Goal: Information Seeking & Learning: Learn about a topic

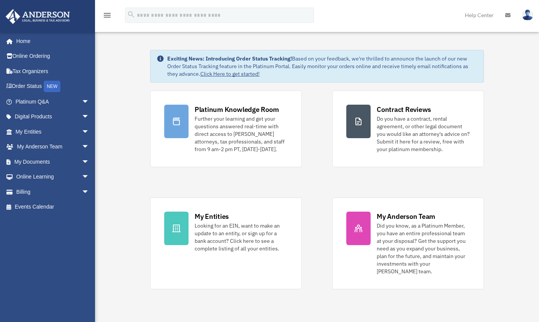
click at [82, 163] on span "arrow_drop_down" at bounding box center [89, 162] width 15 height 16
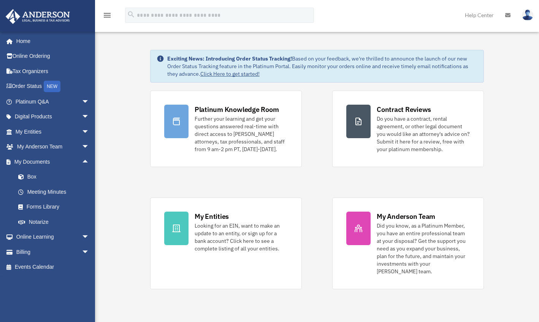
click at [38, 179] on link "Box" at bounding box center [56, 176] width 90 height 15
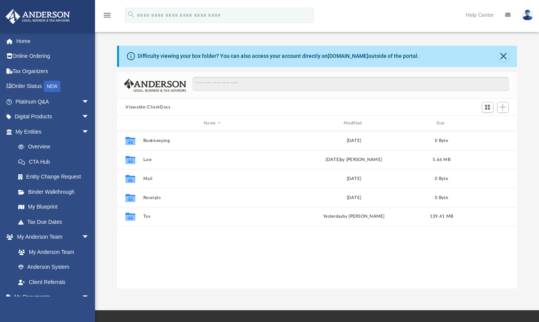
scroll to position [167, 394]
click at [187, 217] on button "Tax" at bounding box center [212, 216] width 138 height 5
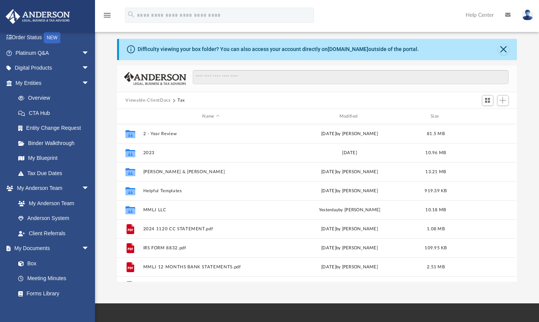
scroll to position [57, 0]
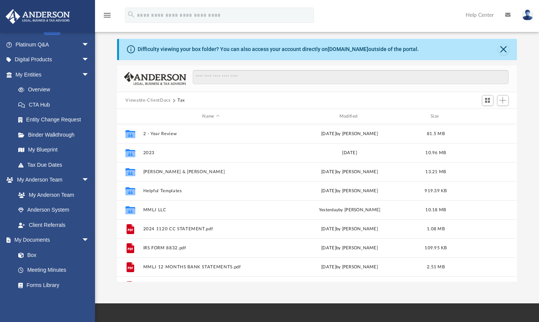
click at [36, 256] on link "Box" at bounding box center [52, 254] width 82 height 15
click at [257, 266] on button "MMLJ 12 MONTHS BANK STATEMENTS.pdf" at bounding box center [210, 266] width 135 height 5
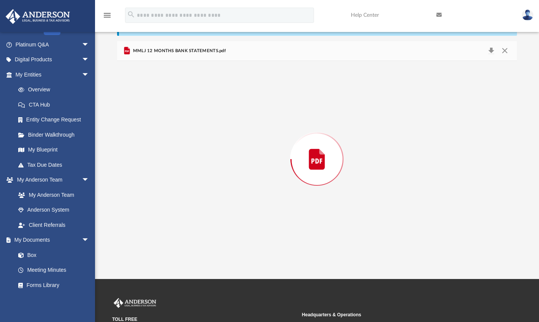
scroll to position [31, 0]
click at [509, 63] on div "Preview" at bounding box center [317, 159] width 400 height 196
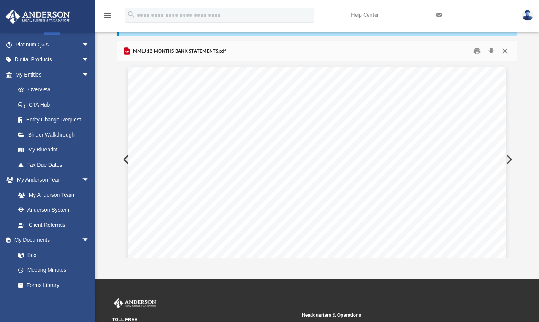
click at [507, 51] on button "Close" at bounding box center [505, 51] width 14 height 12
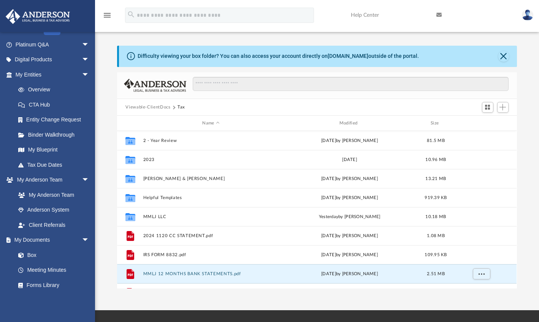
scroll to position [0, 0]
click at [502, 59] on button "Close" at bounding box center [503, 56] width 11 height 11
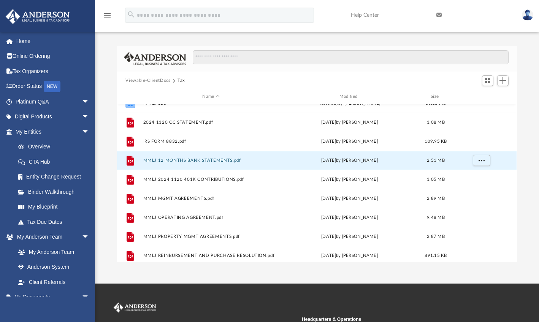
click at [158, 80] on button "Viewable-ClientDocs" at bounding box center [147, 80] width 45 height 7
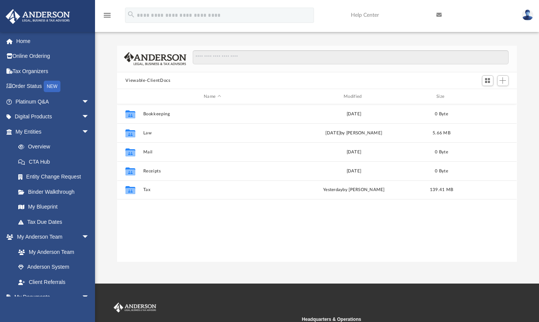
click at [154, 82] on button "Viewable-ClientDocs" at bounding box center [147, 80] width 45 height 7
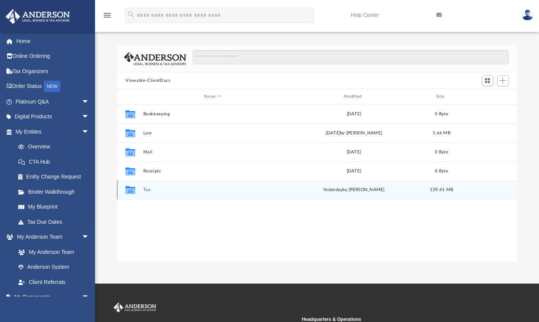
click at [357, 190] on div "yesterday by Alex Price" at bounding box center [354, 189] width 138 height 7
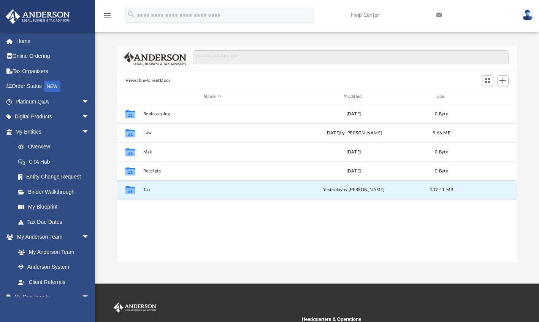
click at [265, 188] on button "Tax" at bounding box center [212, 189] width 138 height 5
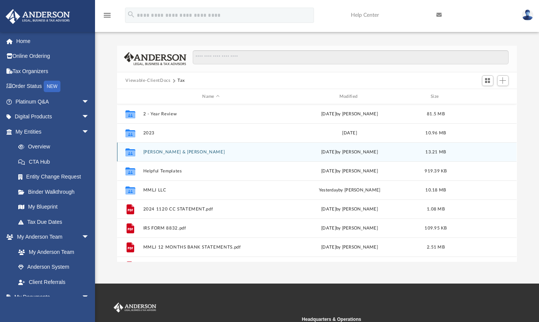
click at [288, 154] on div "Thu Apr 24 2025 by Alex Price" at bounding box center [349, 152] width 135 height 7
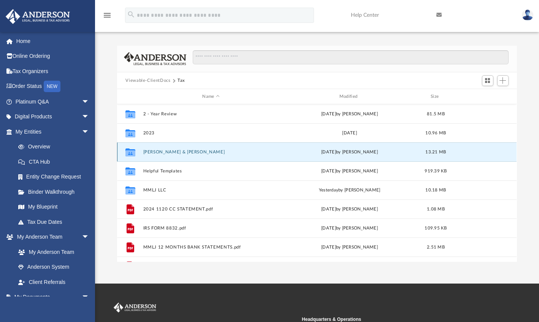
click at [287, 154] on div "Thu Apr 24 2025 by Alex Price" at bounding box center [349, 152] width 135 height 7
click at [273, 152] on button "Guinyard, Darryl & Cherlyn" at bounding box center [210, 151] width 135 height 5
click at [272, 154] on button "Guinyard, Darryl & Cherlyn" at bounding box center [210, 151] width 135 height 5
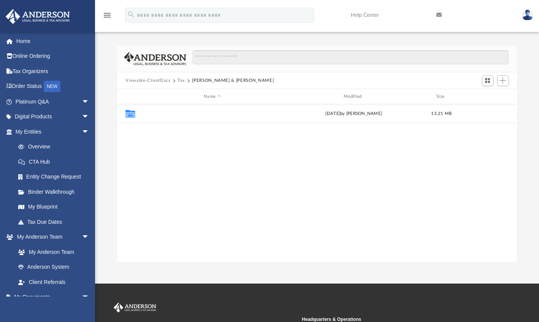
click at [278, 116] on button "2024" at bounding box center [212, 113] width 138 height 5
click at [280, 116] on button "2024" at bounding box center [212, 113] width 138 height 5
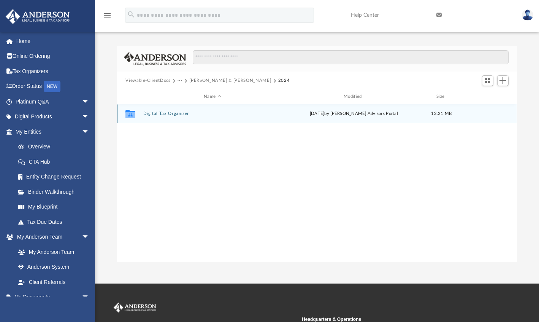
click at [298, 114] on div "Mon Apr 21 2025 by Anderson Advisors Portal" at bounding box center [354, 113] width 138 height 7
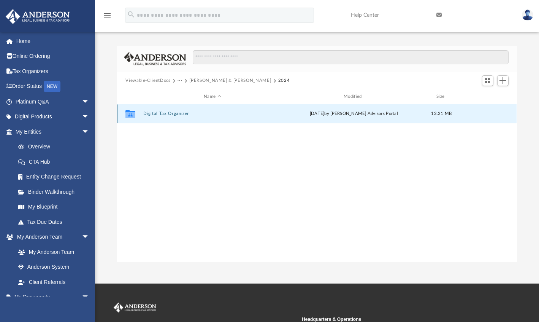
click at [298, 115] on div "Mon Apr 21 2025 by Anderson Advisors Portal" at bounding box center [354, 113] width 138 height 7
click at [279, 114] on button "Digital Tax Organizer" at bounding box center [212, 113] width 138 height 5
click at [279, 113] on button "Digital Tax Organizer" at bounding box center [212, 113] width 138 height 5
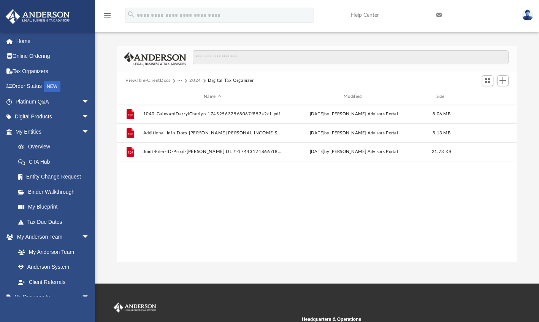
click at [158, 79] on button "Viewable-ClientDocs" at bounding box center [147, 80] width 45 height 7
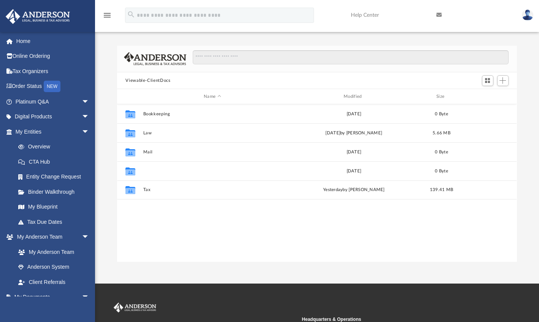
click at [236, 172] on button "Receipts" at bounding box center [212, 170] width 138 height 5
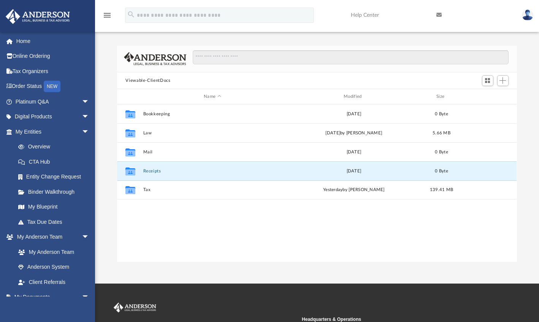
click at [238, 172] on button "Receipts" at bounding box center [212, 170] width 138 height 5
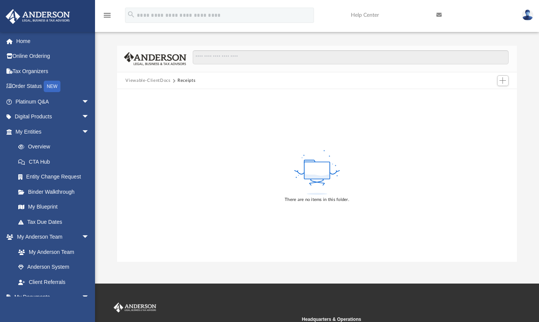
click at [157, 82] on button "Viewable-ClientDocs" at bounding box center [147, 80] width 45 height 7
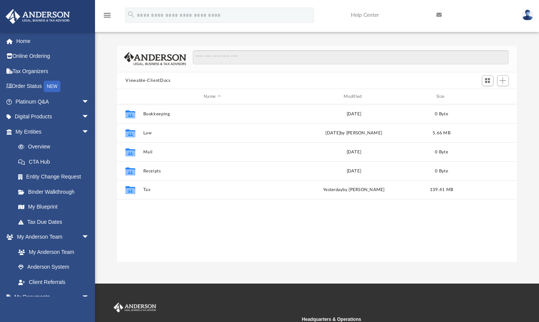
scroll to position [167, 394]
click at [249, 191] on button "Tax" at bounding box center [212, 189] width 138 height 5
click at [249, 190] on button "Tax" at bounding box center [212, 189] width 138 height 5
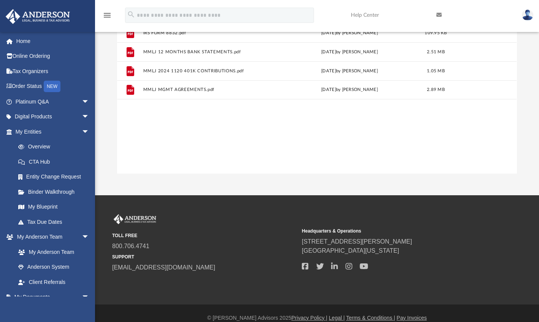
scroll to position [0, 0]
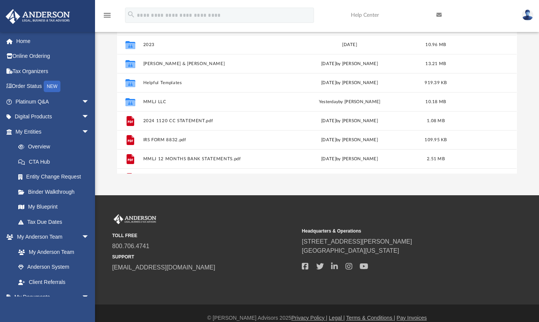
click at [53, 224] on link "Tax Due Dates" at bounding box center [56, 221] width 90 height 15
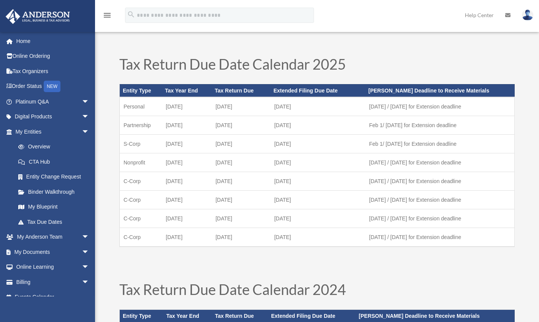
click at [82, 253] on span "arrow_drop_down" at bounding box center [89, 252] width 15 height 16
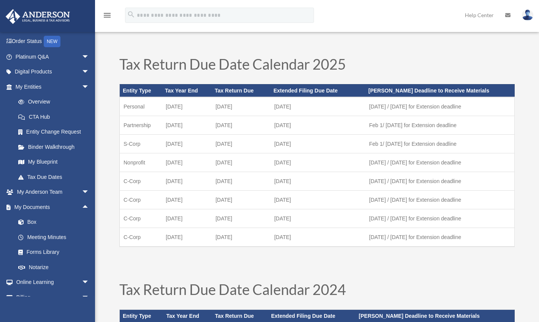
scroll to position [70, 0]
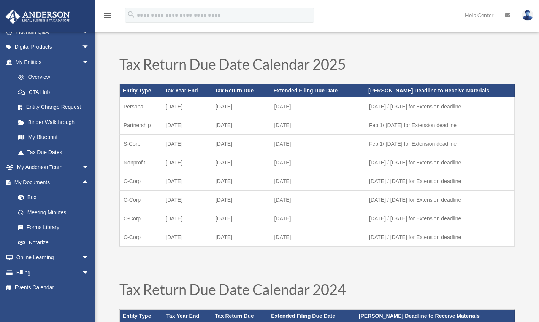
click at [36, 199] on link "Box" at bounding box center [56, 197] width 90 height 15
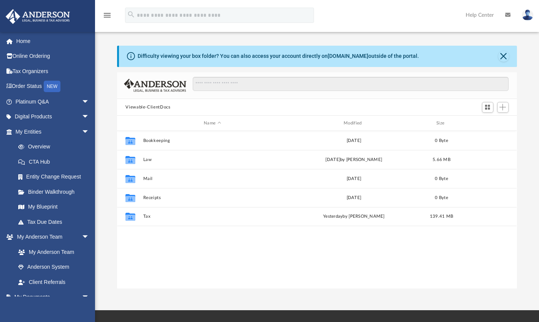
scroll to position [167, 394]
click at [27, 90] on link "Order Status NEW" at bounding box center [52, 87] width 95 height 16
click at [265, 281] on div "Collaborated Folder Bookkeeping [DATE] 0 Byte Collaborated Folder Law [DATE] by…" at bounding box center [317, 210] width 400 height 158
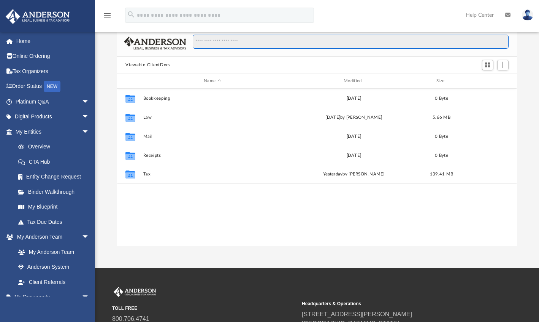
click at [424, 48] on input "Search files and folders" at bounding box center [351, 42] width 316 height 14
